Goal: Task Accomplishment & Management: Manage account settings

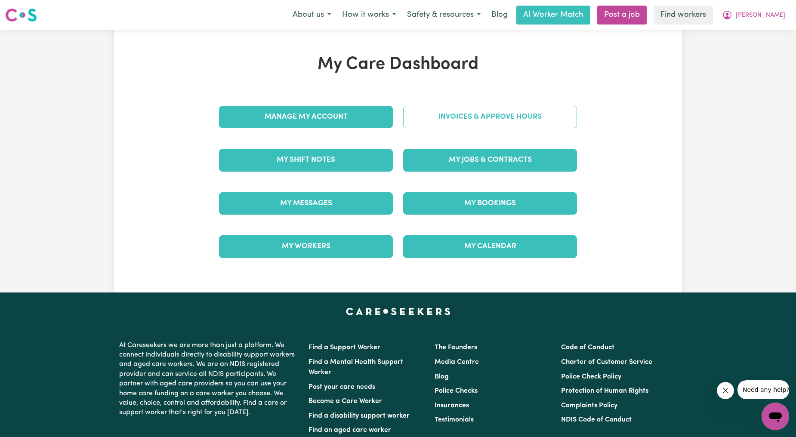
click at [463, 106] on link "Invoices & Approve Hours" at bounding box center [490, 117] width 174 height 22
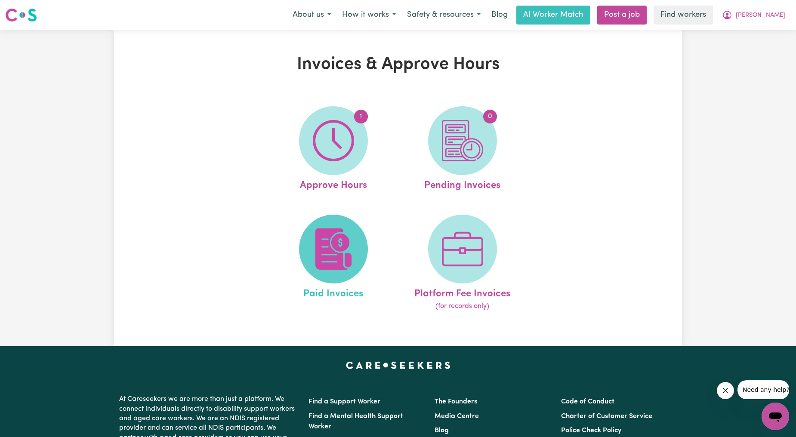
click at [347, 233] on img at bounding box center [333, 249] width 41 height 41
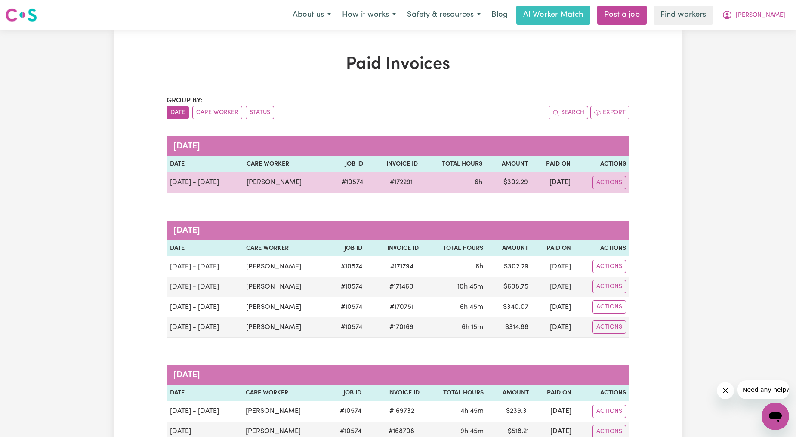
drag, startPoint x: 281, startPoint y: 183, endPoint x: 234, endPoint y: 174, distance: 47.4
click at [243, 174] on td "[PERSON_NAME]" at bounding box center [285, 183] width 85 height 21
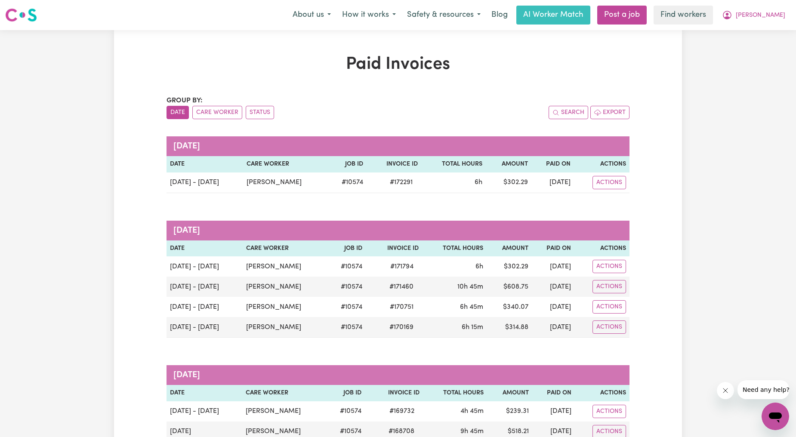
copy td "[PERSON_NAME]"
click at [783, 17] on span "[PERSON_NAME]" at bounding box center [760, 15] width 49 height 9
click at [761, 48] on link "Logout" at bounding box center [757, 49] width 68 height 16
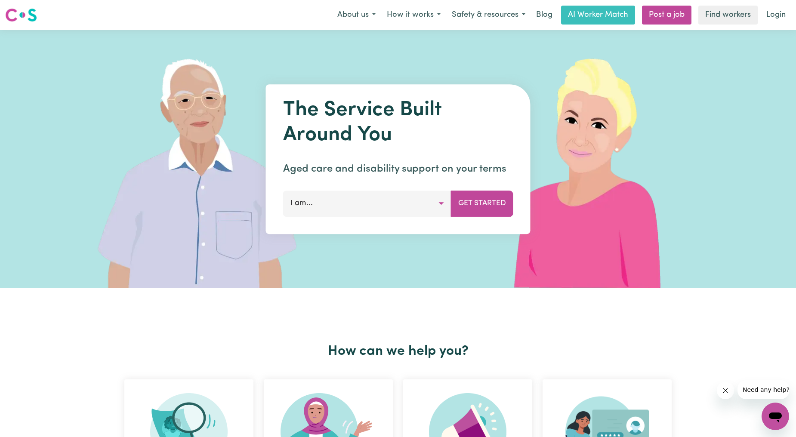
click at [782, 6] on link "Login" at bounding box center [776, 15] width 30 height 19
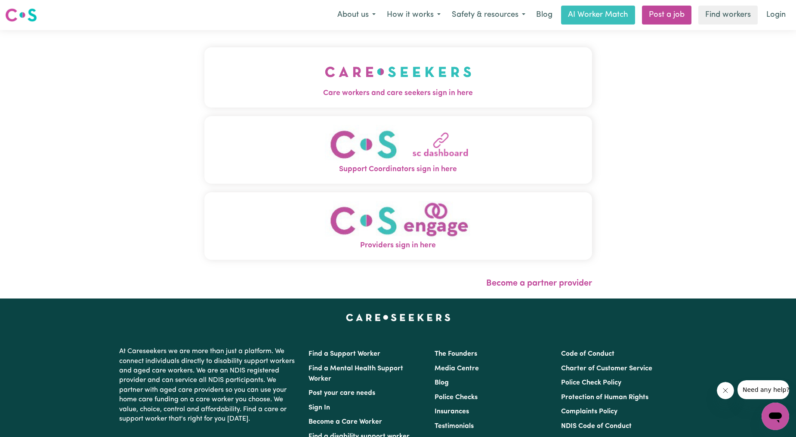
click at [402, 93] on span "Care workers and care seekers sign in here" at bounding box center [398, 93] width 388 height 11
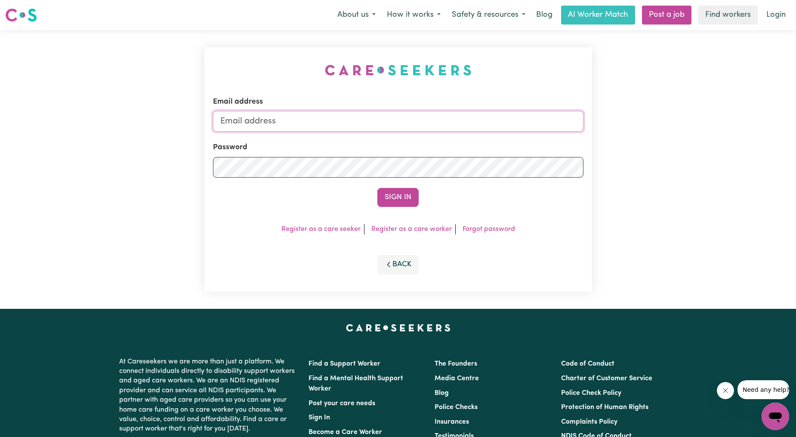
click at [385, 114] on input "Email address" at bounding box center [398, 121] width 371 height 21
drag, startPoint x: 267, startPoint y: 121, endPoint x: 274, endPoint y: 126, distance: 8.0
click at [281, 132] on form "Email address [EMAIL_ADDRESS][PERSON_NAME][DOMAIN_NAME] Password Sign In" at bounding box center [398, 151] width 371 height 111
drag, startPoint x: 266, startPoint y: 121, endPoint x: 441, endPoint y: 133, distance: 175.6
click at [441, 133] on form "Email address [EMAIL_ADDRESS][PERSON_NAME][DOMAIN_NAME] Password Sign In" at bounding box center [398, 151] width 371 height 111
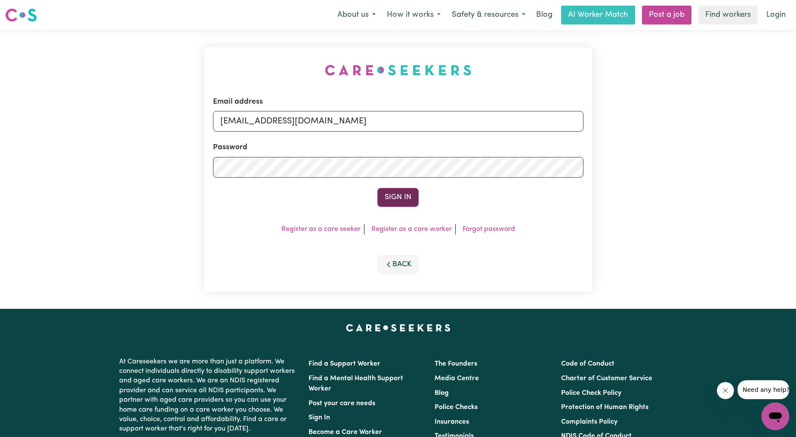
type input "[EMAIL_ADDRESS][DOMAIN_NAME]"
click at [407, 189] on button "Sign In" at bounding box center [397, 197] width 41 height 19
